Goal: Information Seeking & Learning: Learn about a topic

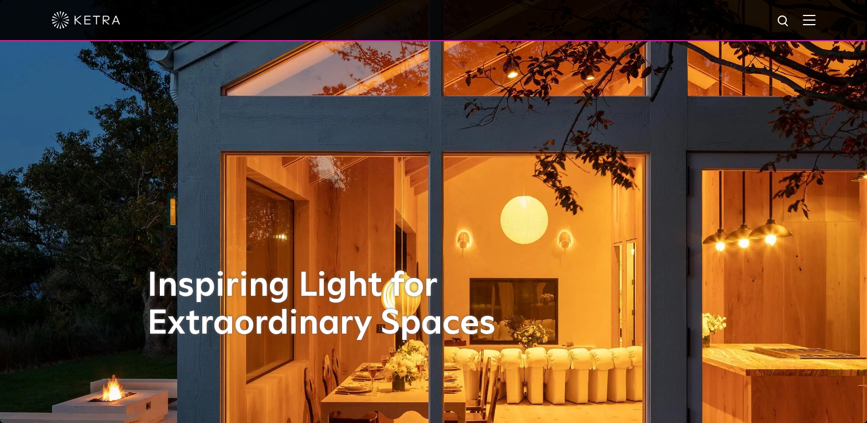
click at [813, 23] on img at bounding box center [809, 19] width 13 height 11
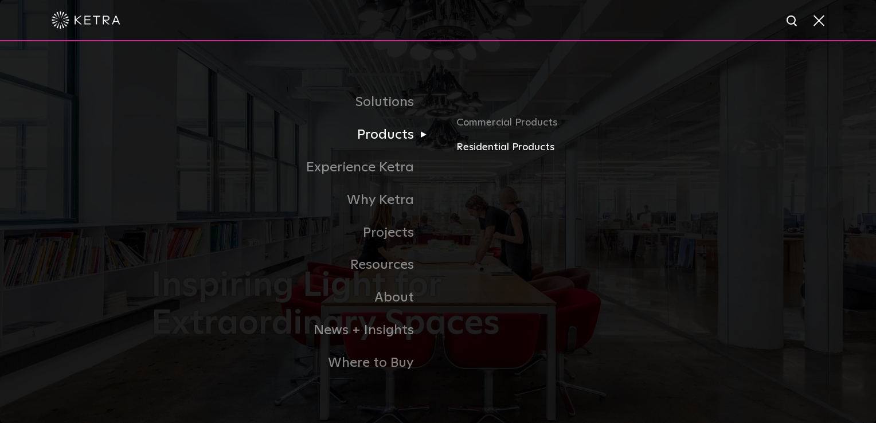
click at [488, 147] on link "Residential Products" at bounding box center [590, 147] width 268 height 17
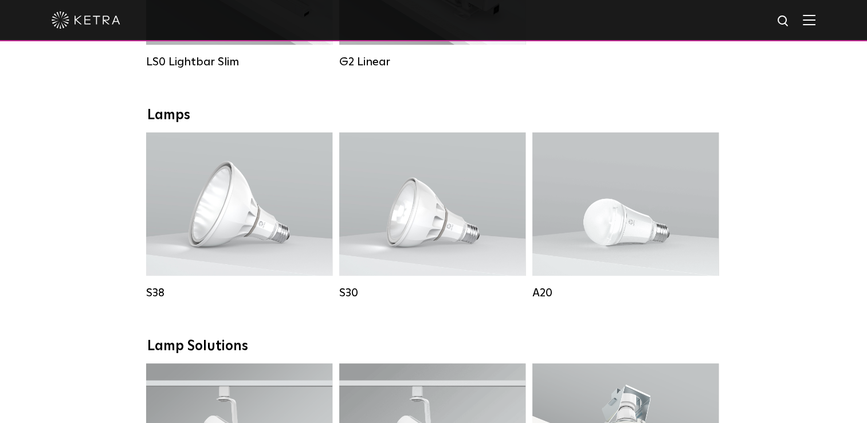
scroll to position [582, 0]
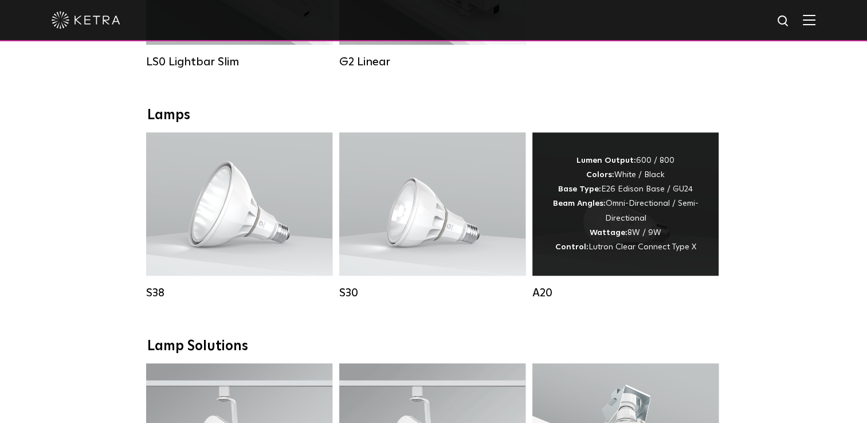
click at [613, 213] on div "Lumen Output: 600 / 800 Colors: White / Black Base Type: E26 Edison Base / GU24…" at bounding box center [626, 204] width 152 height 101
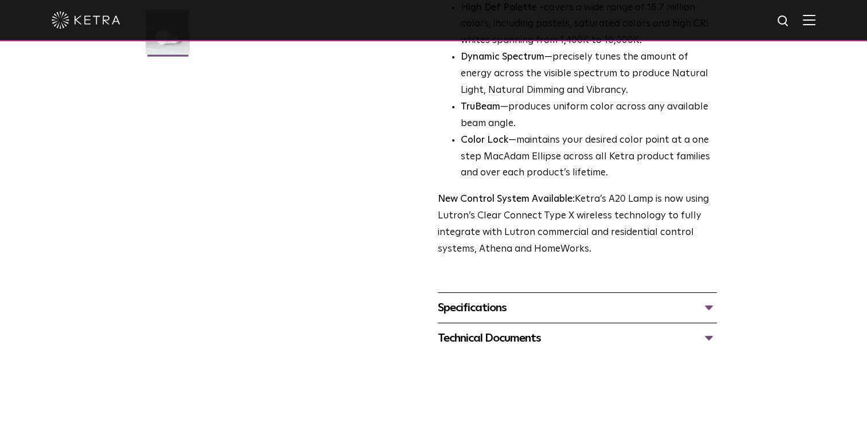
scroll to position [351, 0]
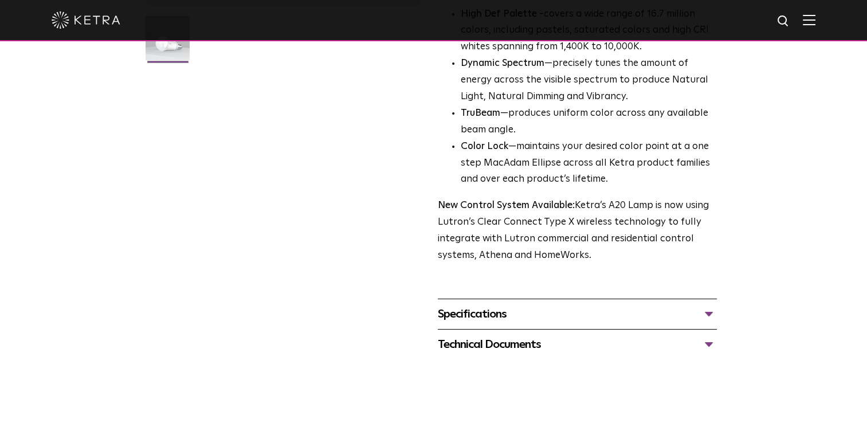
click at [710, 305] on div "Specifications" at bounding box center [577, 314] width 279 height 18
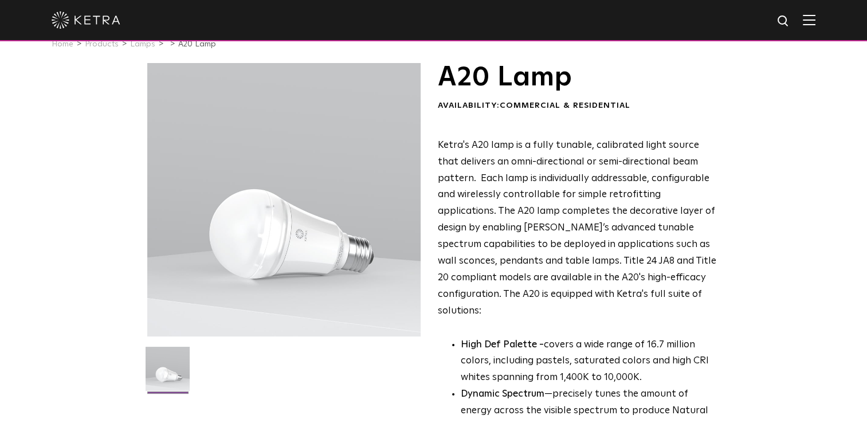
scroll to position [22, 0]
